Goal: Task Accomplishment & Management: Complete application form

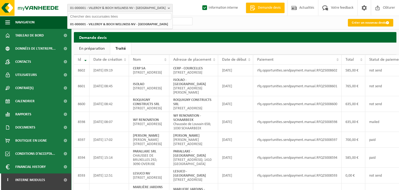
click at [368, 24] on link "Créer un nouveau devis" at bounding box center [369, 23] width 45 height 8
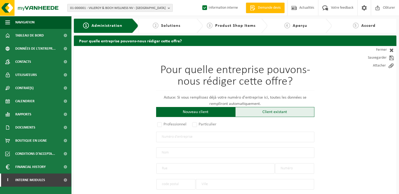
click at [259, 112] on div "Client existant" at bounding box center [274, 112] width 79 height 10
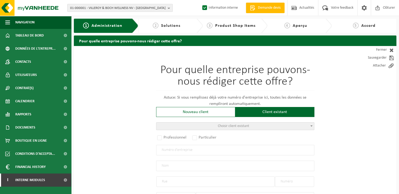
click at [224, 126] on span "Choisir client existant" at bounding box center [233, 126] width 31 height 4
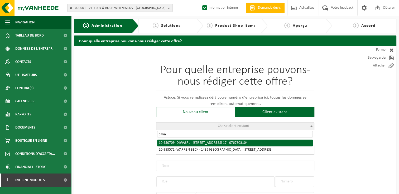
type input "diwa"
radio input "true"
type input "0767.803.104"
type input "DIWA SRL"
type input "RUE HAUT CHEMIN"
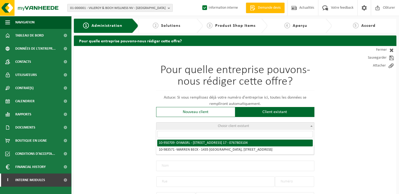
type input "17"
type input "1370"
type input "LATHUY"
select select "11"
type input "DIWA SRL"
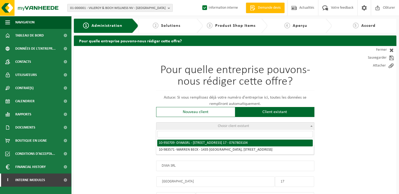
type input "RUE HAUT CHEMIN"
type input "17"
type input "1370"
type input "LATHUY"
select select "144659"
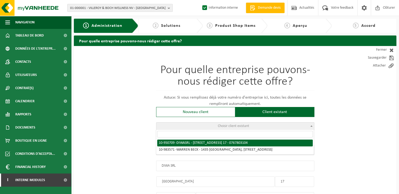
select select
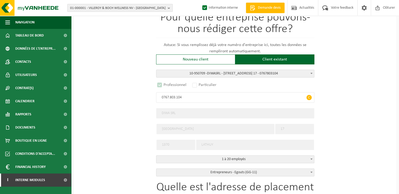
select select "D"
select select
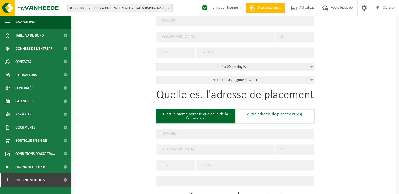
scroll to position [158, 0]
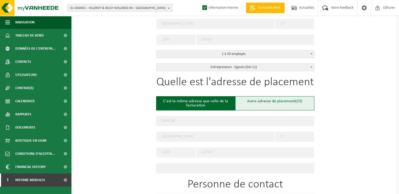
click at [275, 101] on div "Autre adresse de placement (23)" at bounding box center [274, 103] width 79 height 14
type input "Chantier -"
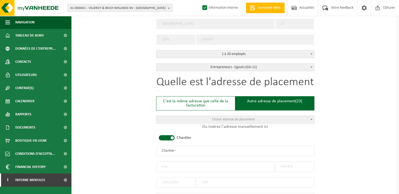
click at [183, 165] on input "text" at bounding box center [215, 167] width 118 height 11
type input "Tienne des coteaux"
type input "3"
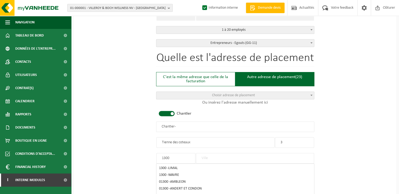
scroll to position [237, 0]
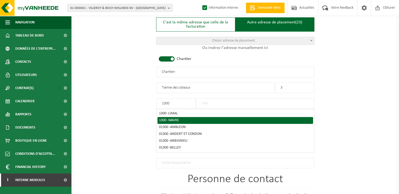
type input "1300"
click at [169, 119] on div "1300 - WAVRE" at bounding box center [235, 121] width 152 height 4
type input "WAVRE"
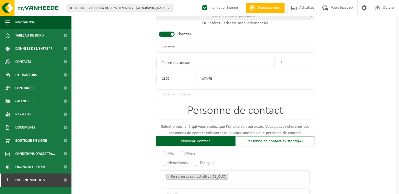
scroll to position [316, 0]
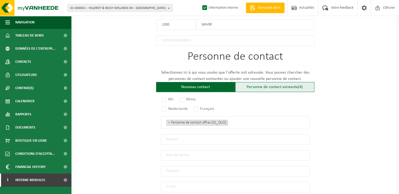
click at [283, 86] on div "Personne de contact existante (4)" at bounding box center [274, 87] width 79 height 10
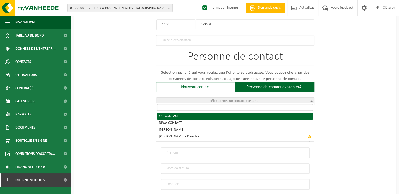
click at [199, 99] on span "Sélectionnez un contact existant" at bounding box center [235, 101] width 158 height 7
radio input "true"
select select "{"code":"10-950710","firstname":"CONTACT","surname":"SRL","gender":"Unknown","p…"
type input "CONTACT"
type input "SRL"
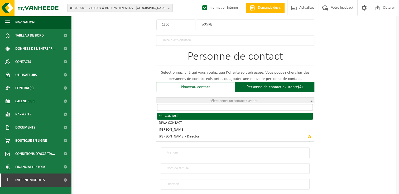
type input "contact@diwa.pro"
type input "0471801350"
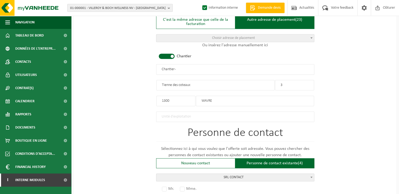
scroll to position [184, 0]
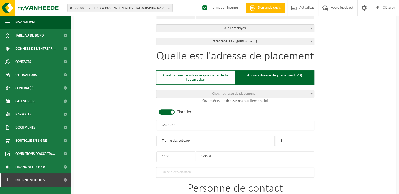
drag, startPoint x: 191, startPoint y: 126, endPoint x: 112, endPoint y: 121, distance: 78.6
click at [112, 121] on div "Pour quelle entreprise pouvons-nous rédiger cette offre? Astuce: Si vous rempli…" at bounding box center [235, 134] width 322 height 544
type input "DIWA - WAVRE"
click at [130, 131] on div "Pour quelle entreprise pouvons-nous rédiger cette offre? Astuce: Si vous rempli…" at bounding box center [235, 134] width 322 height 544
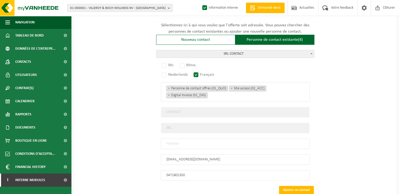
scroll to position [368, 0]
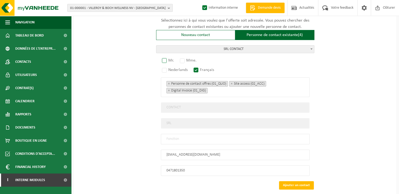
click at [168, 58] on label "Mr." at bounding box center [168, 60] width 15 height 7
radio input "true"
click at [195, 135] on input "text" at bounding box center [235, 139] width 149 height 11
type input "Manager"
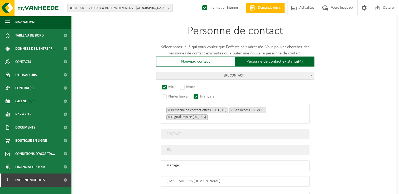
scroll to position [395, 0]
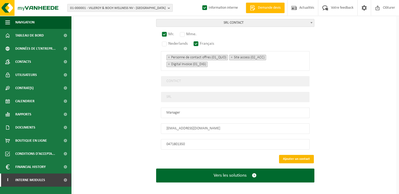
click at [294, 155] on button "Ajouter un contact" at bounding box center [296, 159] width 35 height 8
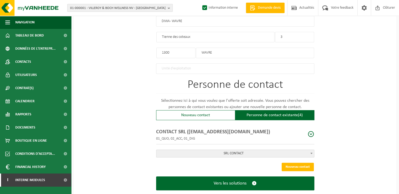
scroll to position [297, 0]
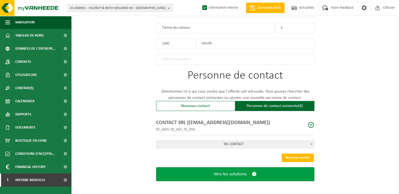
click at [239, 174] on span "Vers les solutions" at bounding box center [229, 175] width 33 height 6
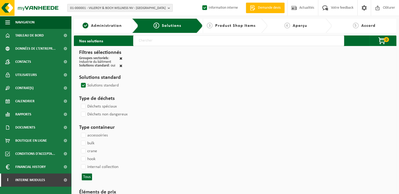
click at [151, 40] on input "text" at bounding box center [238, 41] width 211 height 11
type input "000291"
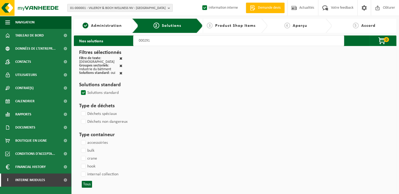
select select
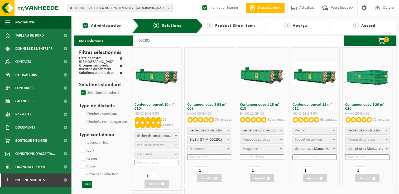
select select
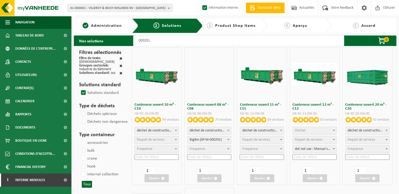
select select
select select "197"
select select
select select "25"
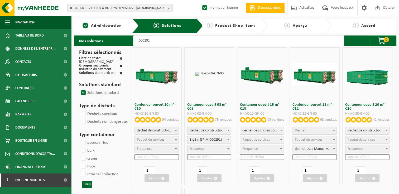
select select "197"
select select
select select "25"
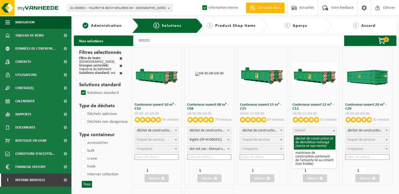
click at [309, 130] on span "Déchet" at bounding box center [314, 130] width 44 height 7
select select "31"
select select
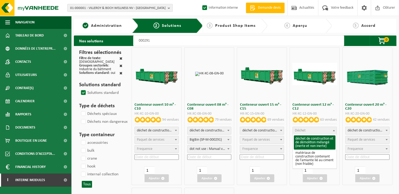
select select
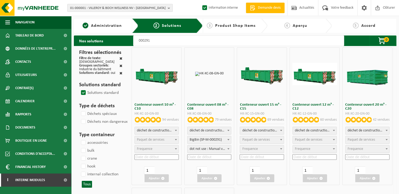
click at [310, 141] on span "Paquet de services" at bounding box center [307, 140] width 27 height 4
select select "197"
select select "25"
click at [309, 156] on input at bounding box center [314, 158] width 44 height 6
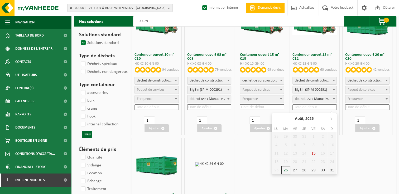
scroll to position [79, 0]
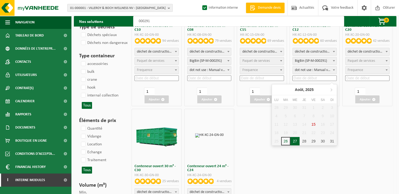
click at [294, 140] on div "27" at bounding box center [294, 141] width 9 height 8
type input "2025-08-27"
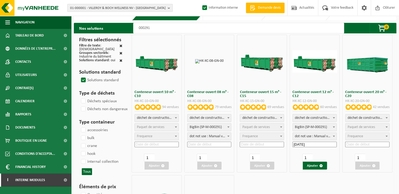
scroll to position [0, 0]
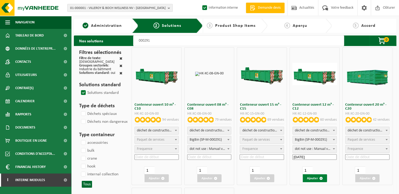
click at [318, 180] on button "Ajouter" at bounding box center [314, 179] width 24 height 8
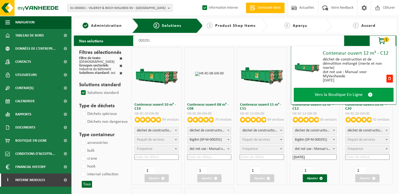
click at [338, 96] on span "Vers la Boutique En Ligne" at bounding box center [338, 95] width 48 height 6
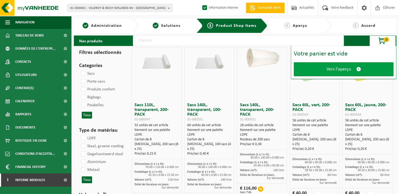
click at [334, 70] on span "Vers l'aperçu" at bounding box center [338, 70] width 24 height 6
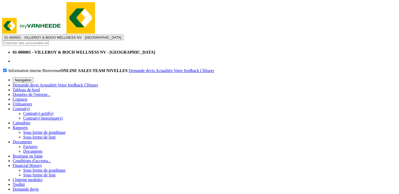
type textarea "p"
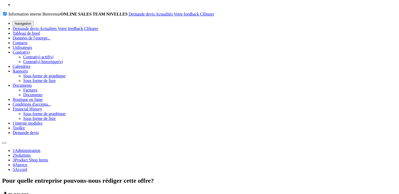
scroll to position [75, 0]
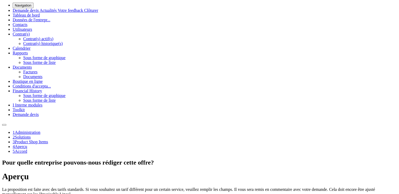
type textarea "Placement 27/08 - matin - placer descente vers le garage. Des plaques seront dé…"
drag, startPoint x: 198, startPoint y: 90, endPoint x: 225, endPoint y: 55, distance: 44.3
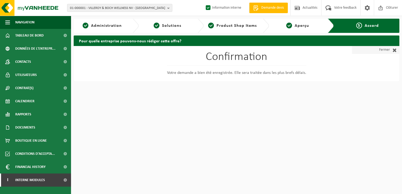
click at [377, 48] on link "Fermer" at bounding box center [375, 50] width 47 height 8
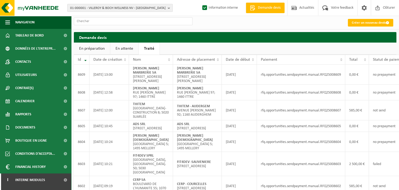
click at [119, 49] on link "En attente" at bounding box center [124, 49] width 28 height 12
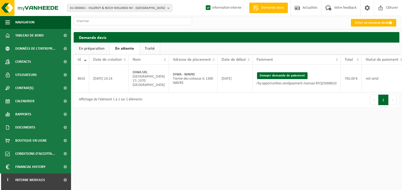
drag, startPoint x: 262, startPoint y: 82, endPoint x: 230, endPoint y: 29, distance: 61.6
click at [262, 79] on button "Envoyer demande de paiement" at bounding box center [282, 75] width 51 height 7
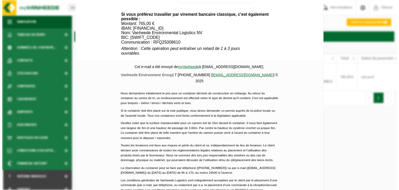
scroll to position [248, 0]
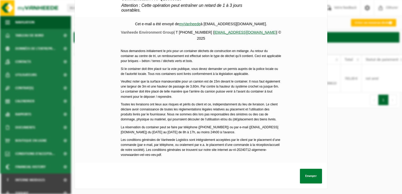
click at [312, 173] on button "Envoyer" at bounding box center [311, 176] width 22 height 15
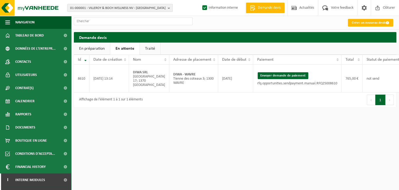
scroll to position [0, 14]
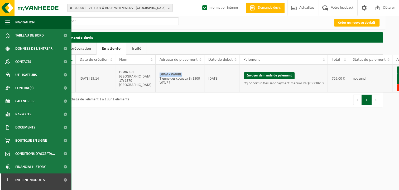
drag, startPoint x: 164, startPoint y: 78, endPoint x: 137, endPoint y: 80, distance: 26.6
click at [155, 80] on td "DIWA - WAVRE Tienne des coteaux 3; 1300 WAVRE" at bounding box center [179, 79] width 49 height 28
copy strong "DIWA - WAVRE"
click at [396, 85] on link "Envoyer à AX" at bounding box center [404, 78] width 17 height 11
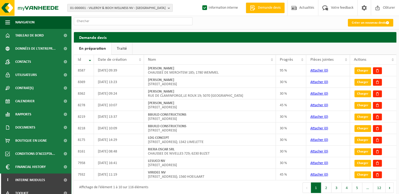
click at [123, 48] on link "Traité" at bounding box center [121, 49] width 21 height 12
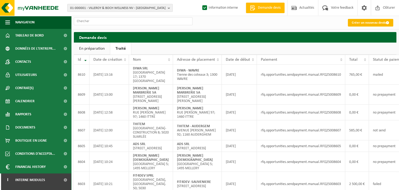
click at [357, 22] on link "Créer un nouveau devis" at bounding box center [369, 23] width 45 height 8
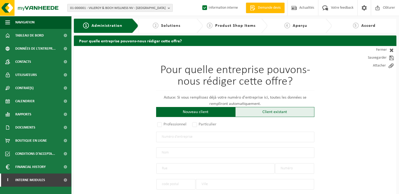
scroll to position [26, 0]
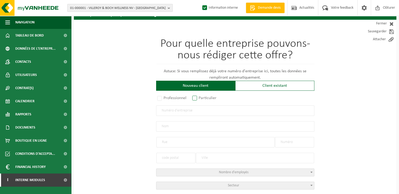
click at [198, 97] on label "Particulier" at bounding box center [204, 98] width 27 height 7
click at [200, 123] on input "Particulier" at bounding box center [201, 124] width 3 height 3
radio input "true"
select select "P"
select select "1707"
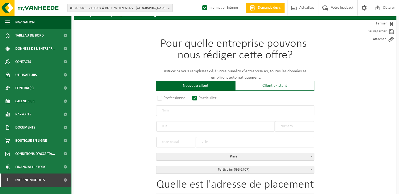
click at [181, 109] on input "text" at bounding box center [235, 111] width 158 height 11
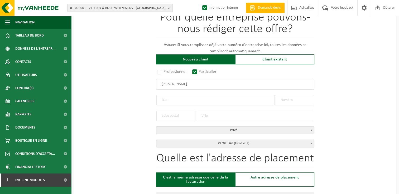
scroll to position [79, 0]
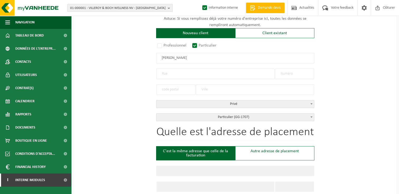
type input "Conrad Jean-Marc"
click at [166, 72] on input "text" at bounding box center [215, 74] width 118 height 11
type input "Avenue de février"
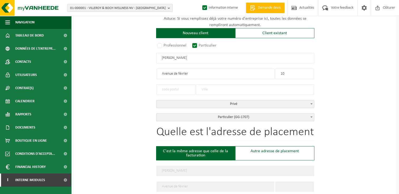
type input "10"
type input "1200"
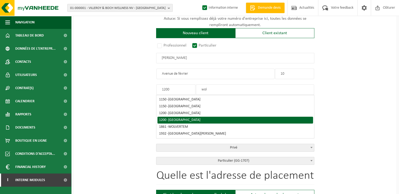
type input "wol"
click at [175, 120] on span "WOLUWE-SAINT-LAMBERT" at bounding box center [184, 120] width 32 height 4
type input "WOLUWE-SAINT-LAMBERT"
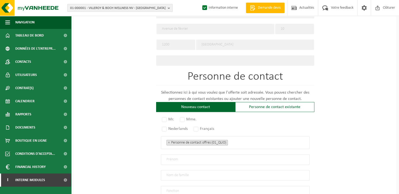
scroll to position [316, 0]
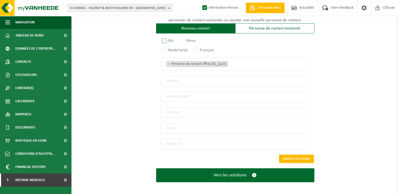
click at [170, 41] on label "Mr." at bounding box center [168, 40] width 15 height 7
radio input "true"
click at [198, 48] on label "Français" at bounding box center [203, 50] width 23 height 7
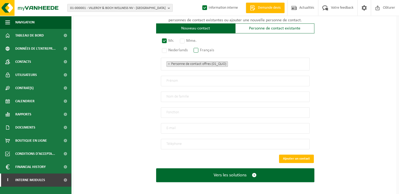
radio input "true"
click at [177, 80] on input "text" at bounding box center [235, 81] width 149 height 11
click at [177, 125] on input "email" at bounding box center [235, 128] width 149 height 11
type input "jmconrad@hotmail.com"
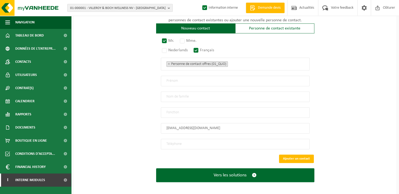
click at [178, 144] on input "tel" at bounding box center [235, 144] width 149 height 11
paste input "475 64 30 15"
type input "+32 475 64 30 15"
click at [197, 78] on input "text" at bounding box center [235, 81] width 149 height 11
drag, startPoint x: 186, startPoint y: 80, endPoint x: 121, endPoint y: 73, distance: 65.1
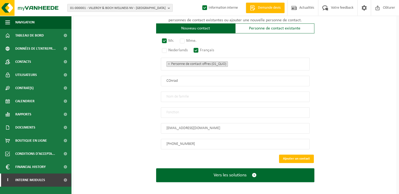
type input "Jean-Marc"
click at [180, 95] on input "text" at bounding box center [235, 97] width 149 height 11
type input "Conrad"
click at [169, 108] on input "text" at bounding box center [235, 112] width 149 height 11
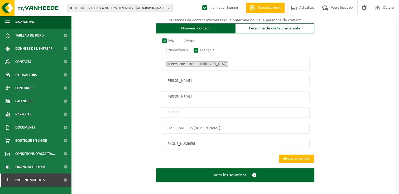
type input "Particulier"
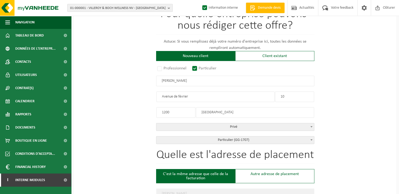
scroll to position [52, 0]
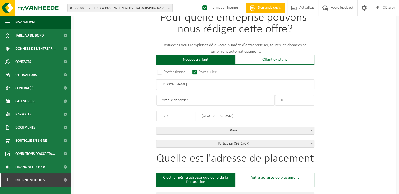
click at [178, 99] on input "Avenue de février" at bounding box center [215, 100] width 118 height 11
type input "Avenue de Février"
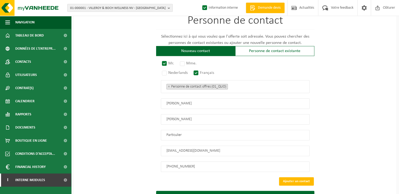
scroll to position [316, 0]
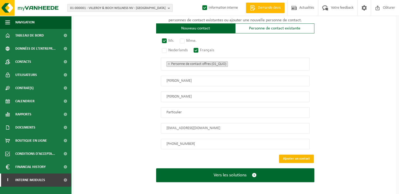
click at [289, 155] on button "Ajouter un contact" at bounding box center [296, 159] width 35 height 8
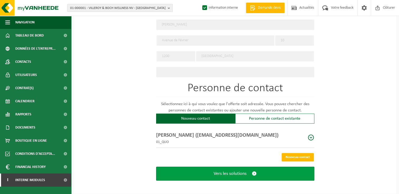
click at [229, 173] on span "Vers les solutions" at bounding box center [229, 174] width 33 height 6
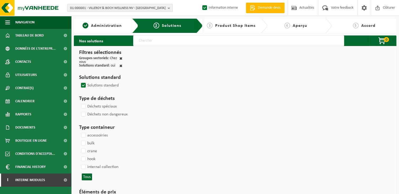
click at [147, 43] on input "text" at bounding box center [238, 41] width 211 height 11
type input "000291"
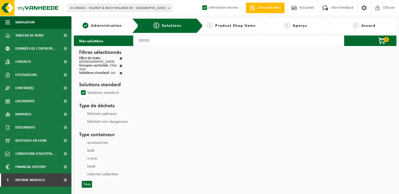
select select
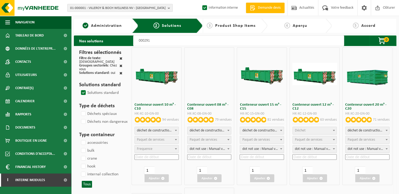
select select
select select "197"
select select
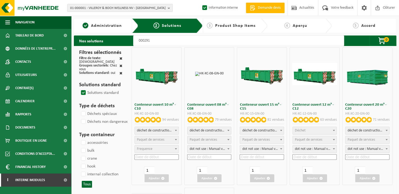
select select
select select "197"
select select
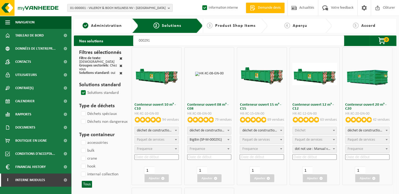
select select "25"
select select "197"
select select "25"
click at [209, 156] on input at bounding box center [209, 158] width 44 height 6
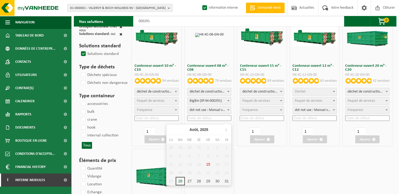
scroll to position [53, 0]
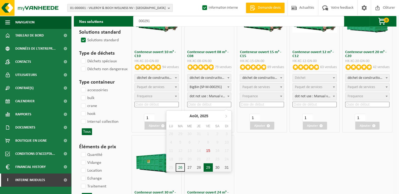
click at [208, 167] on div "29" at bounding box center [207, 168] width 9 height 8
type input "2025-08-29"
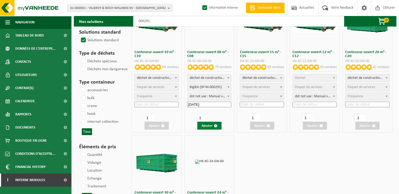
click at [208, 125] on button "Ajouter" at bounding box center [209, 126] width 24 height 8
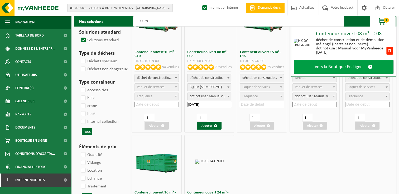
click at [321, 69] on span "Vers la Boutique En Ligne" at bounding box center [338, 67] width 48 height 6
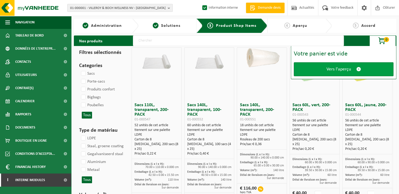
click at [336, 67] on span "Vers l'aperçu" at bounding box center [338, 70] width 24 height 6
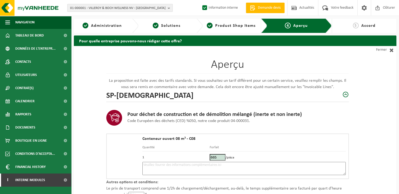
click at [190, 168] on textarea at bounding box center [243, 168] width 203 height 13
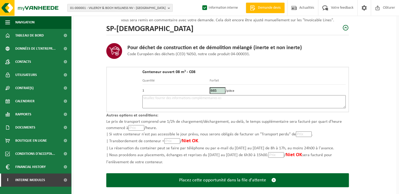
scroll to position [75, 0]
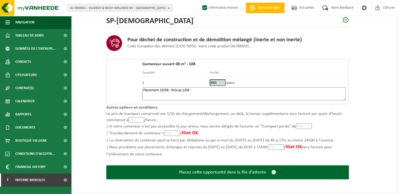
click at [195, 93] on textarea "Placement 29/08 - Pick-up 1/08 -" at bounding box center [243, 93] width 203 height 13
click at [199, 92] on textarea "Placement 29/08 - Pick-up 1/08 -" at bounding box center [243, 93] width 203 height 13
click at [259, 92] on textarea "Placement 29/08 - Pick-up 1/08 - Dans l'allée de garage devant la maison" at bounding box center [243, 93] width 203 height 13
click at [255, 92] on textarea "Placement 29/08 - Pick-up 1/08 - Dans l'allée de garage devant la maison" at bounding box center [243, 93] width 203 height 13
click at [264, 91] on textarea "Placement 29/08 - Pick-up 1/08 - Dans l'allée de garage devant la maison -" at bounding box center [243, 93] width 203 height 13
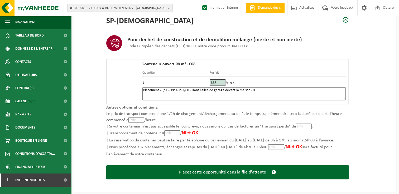
paste textarea "475643015"
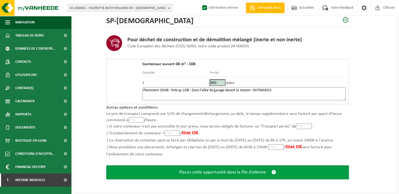
type textarea "Placement 29/08 - Pick-up 1/08 - Dans l'allée de garage devant la maison - 0475…"
click at [258, 168] on button "Placez cette opportunité dans la file d'attente" at bounding box center [227, 173] width 242 height 14
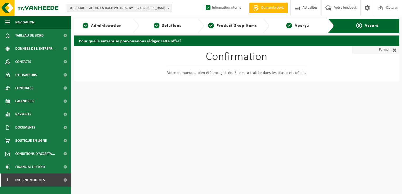
click at [393, 49] on span at bounding box center [393, 49] width 7 height 5
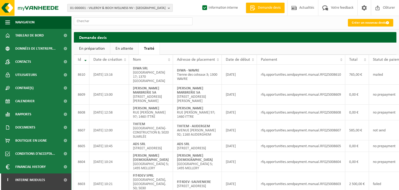
click at [121, 48] on link "En attente" at bounding box center [124, 49] width 28 height 12
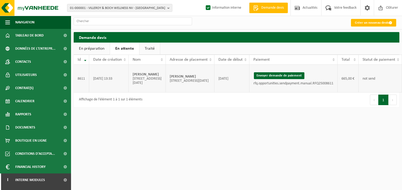
drag, startPoint x: 190, startPoint y: 80, endPoint x: 154, endPoint y: 81, distance: 36.4
click at [166, 81] on td "[PERSON_NAME] [STREET_ADDRESS][DATE]" at bounding box center [190, 79] width 49 height 28
copy strong "[PERSON_NAME]"
click at [254, 79] on button "Envoyer demande de paiement" at bounding box center [279, 75] width 51 height 7
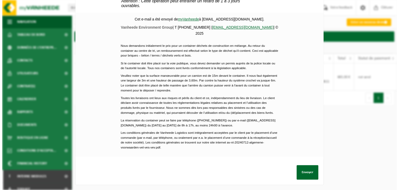
scroll to position [242, 0]
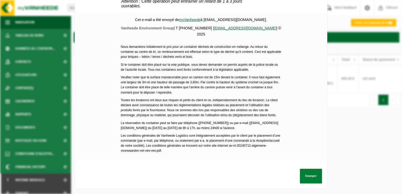
click at [303, 170] on button "Envoyer" at bounding box center [311, 176] width 22 height 15
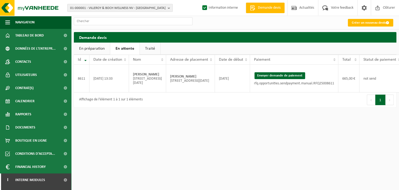
scroll to position [0, 17]
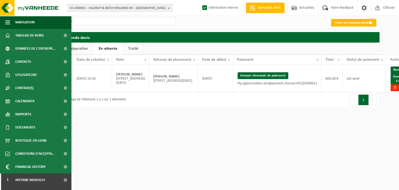
drag, startPoint x: 390, startPoint y: 86, endPoint x: 226, endPoint y: 23, distance: 175.5
click at [390, 85] on link "Envoyer à AX" at bounding box center [398, 78] width 17 height 11
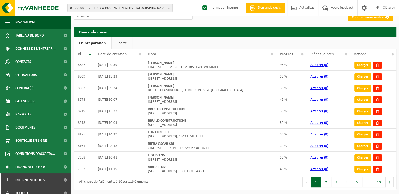
click at [127, 44] on link "Traité" at bounding box center [121, 43] width 21 height 12
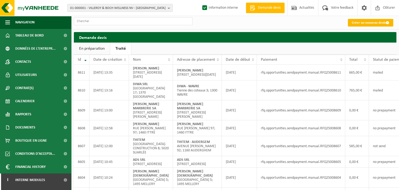
click at [361, 25] on link "Créer un nouveau devis" at bounding box center [369, 23] width 45 height 8
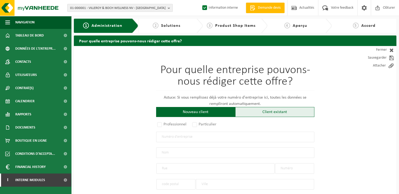
click at [263, 111] on div "Client existant" at bounding box center [274, 112] width 79 height 10
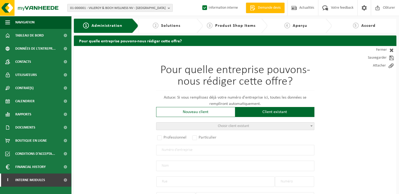
click at [194, 127] on span "Choisir client existant" at bounding box center [235, 126] width 158 height 7
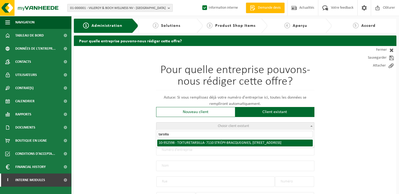
type input "tarsilla"
radio input "true"
type input "0760.316.979"
type input "TOITURE TARSILLA"
type input "RUE BALASSE"
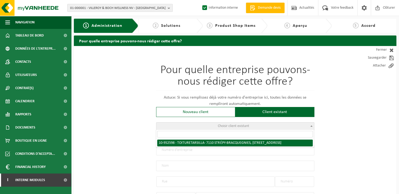
type input "41"
type input "7110"
type input "STRÉPY-BRACQUEGNIES"
select select "11"
type input "TOITURE TARSILLA"
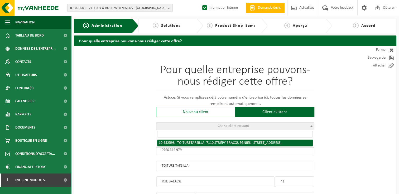
type input "RUE BALASSE"
type input "41"
type input "7110"
type input "STRÉPY-BRACQUEGNIES"
select select "146487"
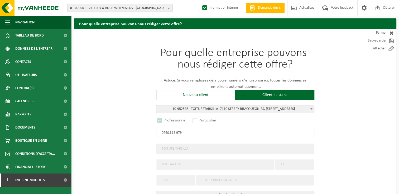
scroll to position [26, 0]
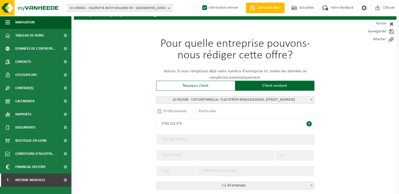
select select "D"
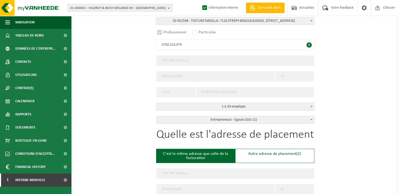
scroll to position [158, 0]
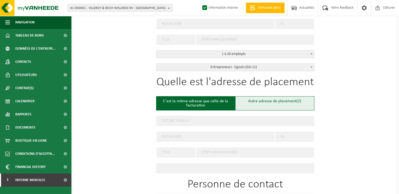
click at [284, 104] on div "Autre adresse de placement (2)" at bounding box center [274, 103] width 79 height 14
type input "Chantier -"
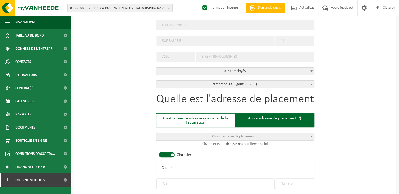
scroll to position [184, 0]
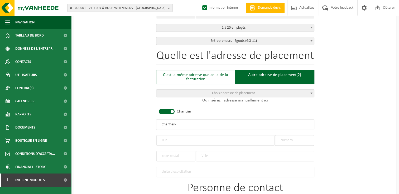
click at [168, 140] on input "text" at bounding box center [215, 140] width 118 height 11
type input "Avenue des Eperviers"
type input "39"
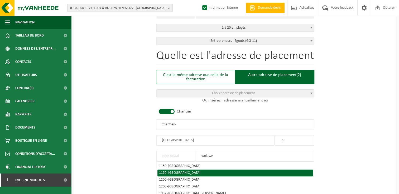
type input "woluwe"
click at [207, 171] on div "1150 - WOLUWE-SAINT-PIERRE" at bounding box center [235, 173] width 152 height 4
type input "1150"
type input "WOLUWE-SAINT-PIERRE"
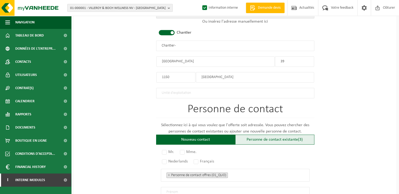
click at [278, 135] on div "Personne de contact existante (3)" at bounding box center [274, 140] width 79 height 10
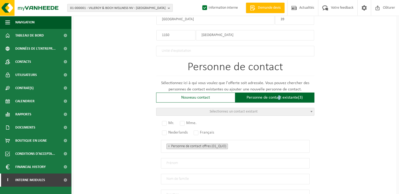
scroll to position [369, 0]
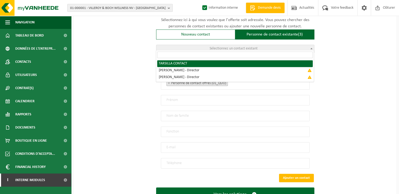
click at [218, 48] on span "Sélectionnez un contact existant" at bounding box center [233, 49] width 48 height 4
radio input "true"
select select "{"code":"10-952599","firstname":"CONTACT","surname":"TARSILLA","gender":"Unknow…"
type input "CONTACT"
type input "TARSILLA"
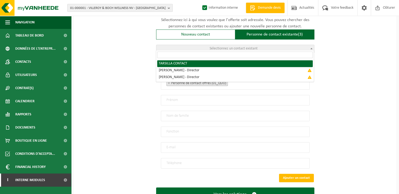
type input "toiture.tarsilla@gmail.com"
type input "0491/33 96 44"
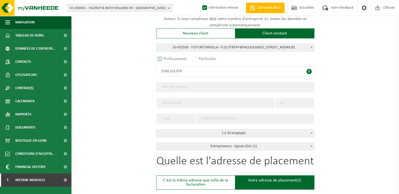
scroll to position [79, 0]
click at [308, 71] on span "B" at bounding box center [308, 71] width 5 height 5
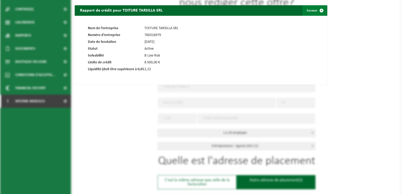
click at [317, 12] on span at bounding box center [322, 10] width 11 height 11
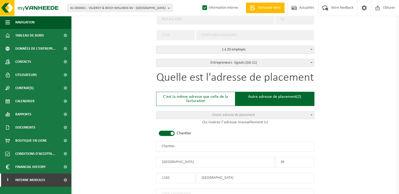
scroll to position [211, 0]
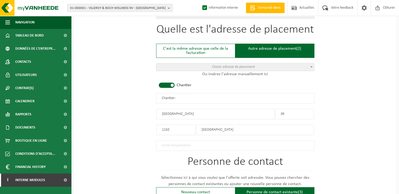
drag, startPoint x: 196, startPoint y: 96, endPoint x: 128, endPoint y: 95, distance: 68.2
click at [129, 95] on div "Pour quelle entreprise pouvons-nous rédiger cette offre? Astuce: Si vous rempli…" at bounding box center [235, 107] width 322 height 544
click at [197, 99] on input "Chantier -" at bounding box center [235, 98] width 158 height 11
drag, startPoint x: 197, startPoint y: 99, endPoint x: 118, endPoint y: 99, distance: 79.3
click at [118, 99] on div "Pour quelle entreprise pouvons-nous rédiger cette offre? Astuce: Si vous rempli…" at bounding box center [235, 107] width 322 height 544
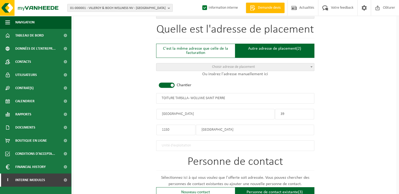
click at [188, 97] on input "TOITURE TARSILLA - WOLUWE SAINT PIERRE" at bounding box center [235, 98] width 158 height 11
click at [206, 96] on input "TOITURE TARSILLA - WOLUWE SAINT PIERRE" at bounding box center [235, 98] width 158 height 11
click at [216, 98] on input "TOITURE TARSILLA - WOLUWE-SAINT PIERRE" at bounding box center [235, 98] width 158 height 11
type input "TOITURE TARSILLA - WOLUWE-SAINT-PIERRE"
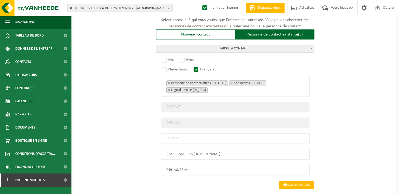
scroll to position [395, 0]
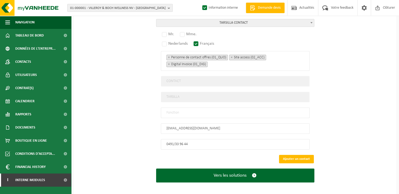
click at [175, 109] on input "text" at bounding box center [235, 113] width 149 height 11
type input "Manager"
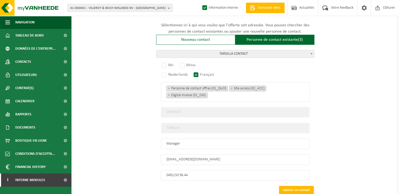
scroll to position [316, 0]
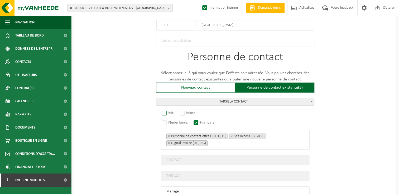
click at [167, 112] on label "Mr." at bounding box center [168, 113] width 15 height 7
radio input "true"
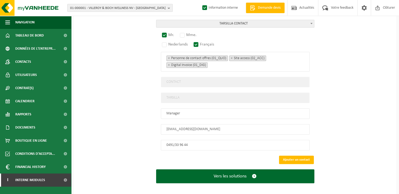
scroll to position [395, 0]
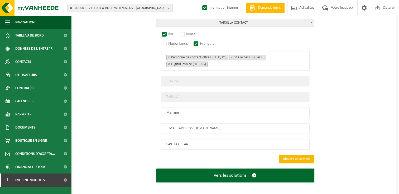
click at [301, 155] on button "Ajouter un contact" at bounding box center [296, 159] width 35 height 8
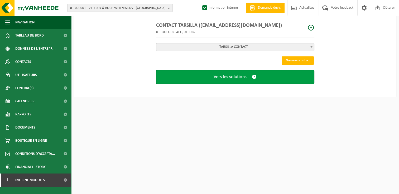
click at [216, 74] on span "Vers les solutions" at bounding box center [229, 77] width 33 height 6
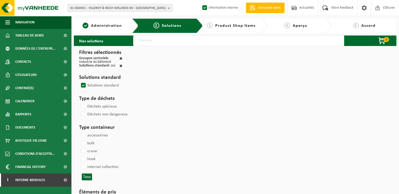
click at [150, 42] on input "text" at bounding box center [238, 41] width 211 height 11
type input "000291"
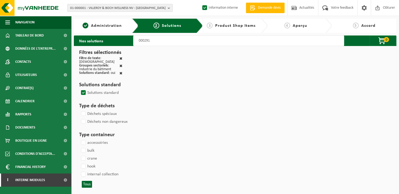
select select
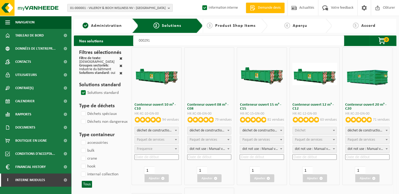
select select "197"
select select
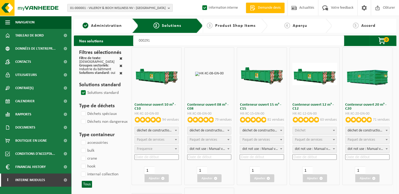
select select
select select "25"
select select "197"
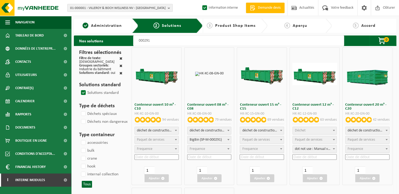
select select "25"
select select "197"
select select "25"
click at [308, 130] on span "Déchet" at bounding box center [314, 130] width 44 height 7
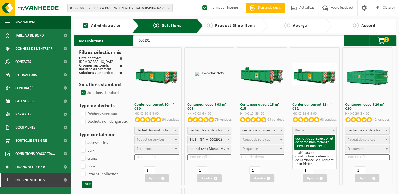
select select "31"
select select
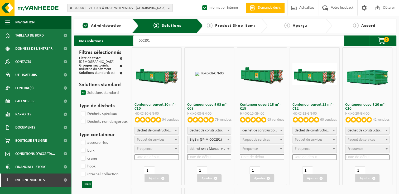
click at [306, 139] on span "Paquet de services" at bounding box center [307, 140] width 27 height 4
select select "197"
select select "25"
click at [308, 159] on input at bounding box center [314, 158] width 44 height 6
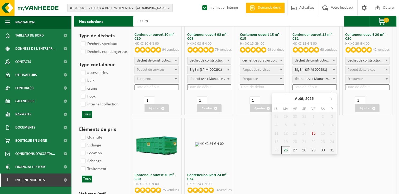
scroll to position [132, 0]
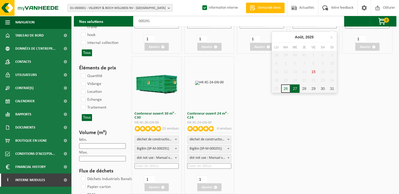
click at [295, 87] on div "27" at bounding box center [294, 89] width 9 height 8
type input "2025-08-27"
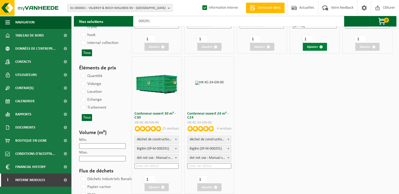
click at [316, 48] on button "Ajouter" at bounding box center [314, 47] width 24 height 8
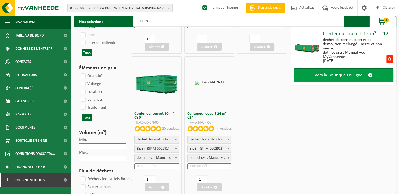
click at [344, 74] on span "Vers la Boutique En Ligne" at bounding box center [338, 76] width 48 height 6
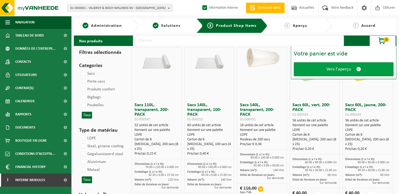
click at [326, 73] on link "Vers l'aperçu" at bounding box center [343, 69] width 100 height 14
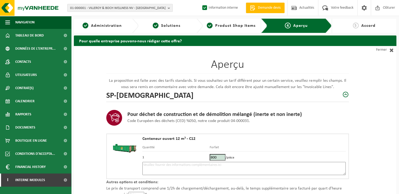
click at [200, 162] on textarea at bounding box center [243, 168] width 203 height 13
click at [188, 167] on textarea "Placement 27/08 -" at bounding box center [243, 168] width 203 height 13
paste textarea "491339644"
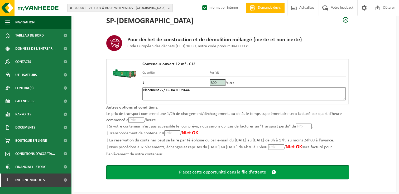
type textarea "Placement 27/08 - 0491339644"
click at [220, 173] on span "Placez cette opportunité dans la file d'attente" at bounding box center [222, 173] width 87 height 6
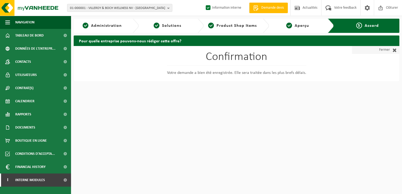
click at [395, 49] on span at bounding box center [393, 49] width 7 height 5
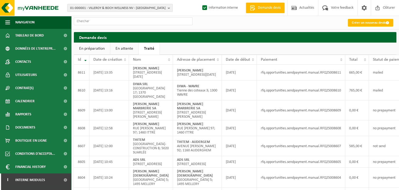
click at [119, 47] on link "En attente" at bounding box center [124, 49] width 28 height 12
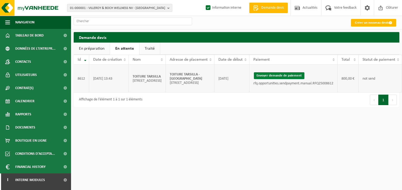
click at [277, 75] on button "Envoyer demande de paiement" at bounding box center [279, 75] width 51 height 7
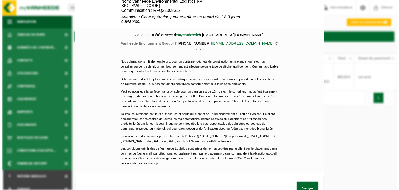
scroll to position [253, 0]
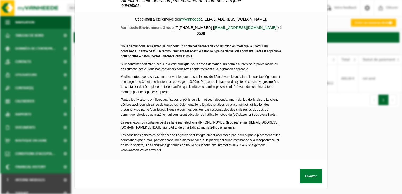
click at [306, 176] on button "Envoyer" at bounding box center [311, 176] width 22 height 15
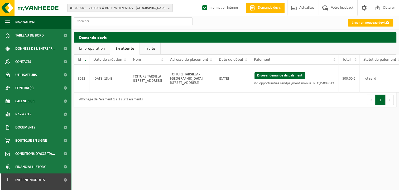
scroll to position [0, 25]
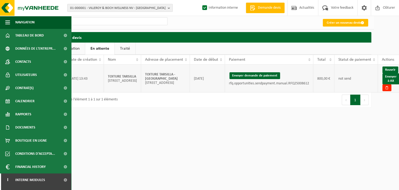
drag, startPoint x: 178, startPoint y: 74, endPoint x: 142, endPoint y: 71, distance: 35.7
click at [150, 73] on td "TOITURE TARSILLA - WOLUWE-SAINT-PIERRE [STREET_ADDRESS]" at bounding box center [165, 79] width 49 height 28
drag, startPoint x: 142, startPoint y: 71, endPoint x: 139, endPoint y: 70, distance: 3.5
click at [141, 70] on td "TOITURE TARSILLA - WOLUWE-SAINT-PIERRE [STREET_ADDRESS]" at bounding box center [165, 79] width 49 height 28
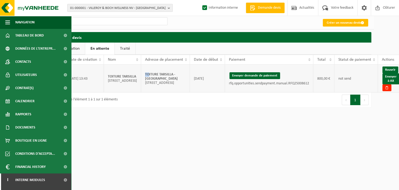
click at [145, 73] on strong "TOITURE TARSILLA - [GEOGRAPHIC_DATA]" at bounding box center [161, 77] width 33 height 8
drag, startPoint x: 139, startPoint y: 70, endPoint x: 178, endPoint y: 76, distance: 39.2
click at [178, 76] on td "TOITURE TARSILLA - WOLUWE-SAINT-PIERRE Avenue des Eperviers 39; 1150 WOLUWE-SAI…" at bounding box center [165, 79] width 49 height 28
copy strong "TOITURE TARSILLA - [GEOGRAPHIC_DATA]"
click at [389, 81] on link "Envoyer à AX" at bounding box center [390, 78] width 17 height 11
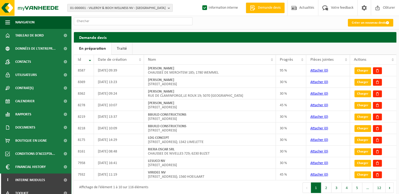
click at [122, 50] on link "Traité" at bounding box center [121, 49] width 21 height 12
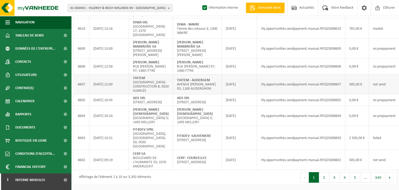
scroll to position [144, 0]
click at [327, 176] on button "2" at bounding box center [324, 178] width 10 height 11
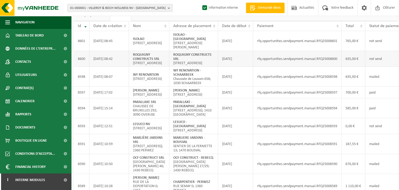
scroll to position [22, 0]
